Goal: Communication & Community: Participate in discussion

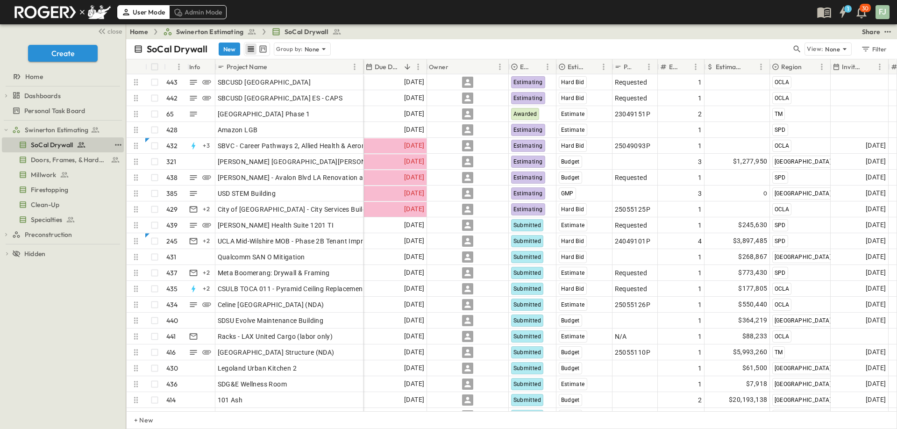
click at [61, 140] on span "SoCal Drywall" at bounding box center [52, 144] width 42 height 9
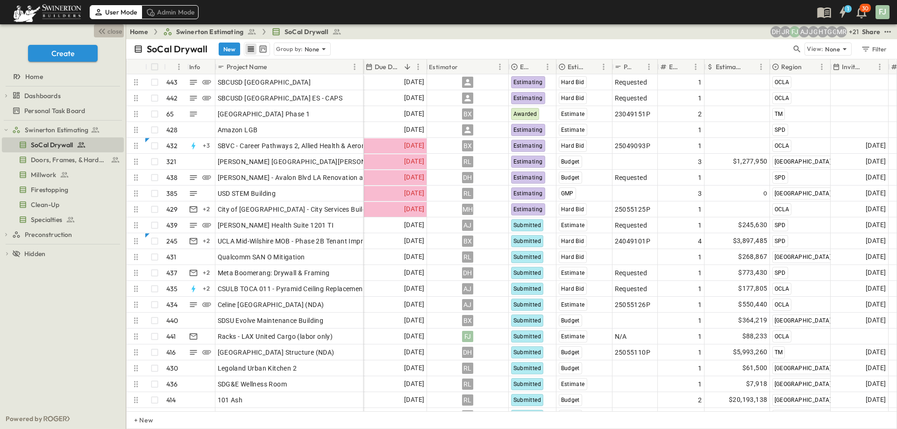
click at [115, 29] on span "close" at bounding box center [114, 31] width 14 height 9
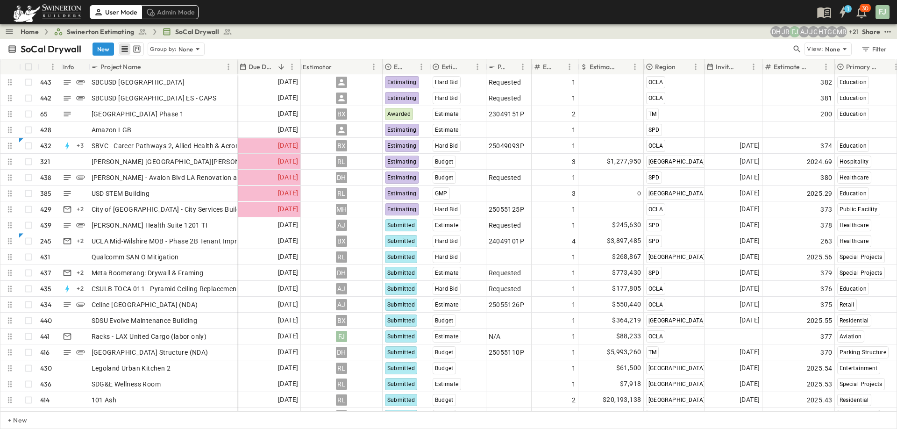
click at [284, 30] on div "Home Swinerton Estimating SoCal Drywall + 21 MR GG HT JG AJ [PERSON_NAME] DH Sh…" at bounding box center [448, 31] width 897 height 15
click at [619, 42] on div "SoCal Drywall New Group by: None" at bounding box center [399, 49] width 784 height 14
click at [341, 31] on div "Home Swinerton Estimating SoCal Drywall + 21 MR GG HT JG AJ [PERSON_NAME] DH Sh…" at bounding box center [448, 31] width 897 height 15
click at [514, 16] on div "User Mode Admin Mode 1 30 FJ" at bounding box center [447, 12] width 895 height 24
